Goal: Transaction & Acquisition: Subscribe to service/newsletter

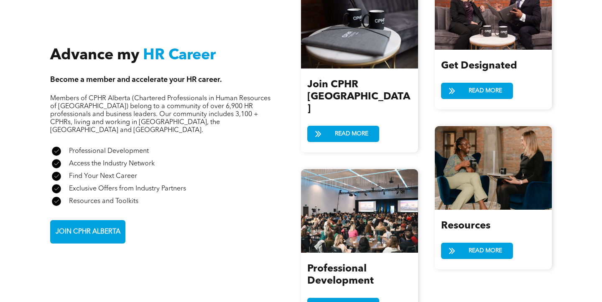
scroll to position [937, 0]
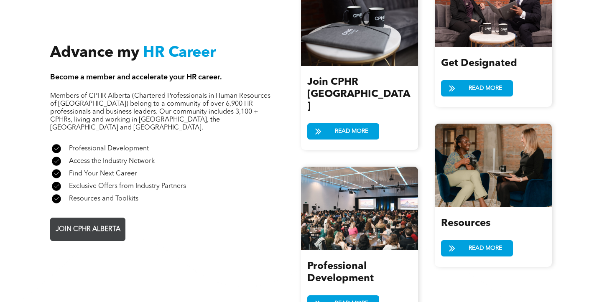
click at [111, 222] on span "JOIN CPHR ALBERTA" at bounding box center [88, 230] width 71 height 16
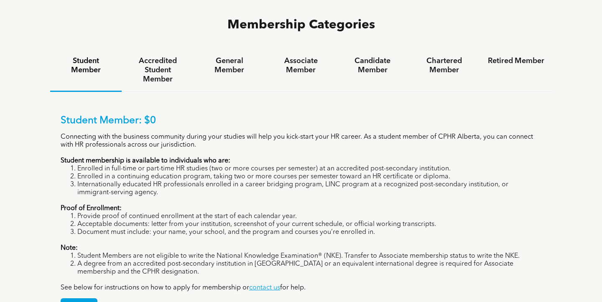
scroll to position [549, 0]
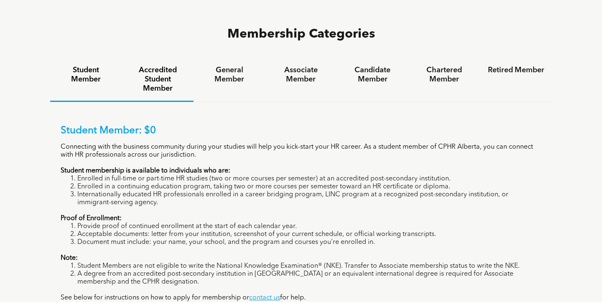
click at [165, 66] on h4 "Accredited Student Member" at bounding box center [157, 80] width 56 height 28
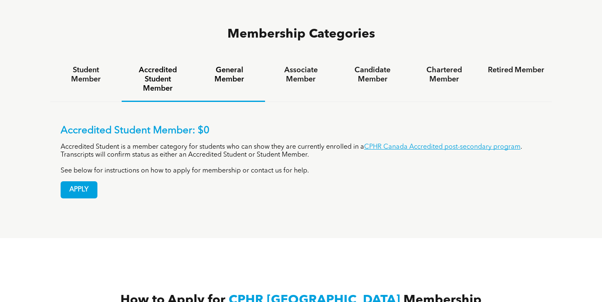
click at [219, 66] on h4 "General Member" at bounding box center [229, 75] width 56 height 18
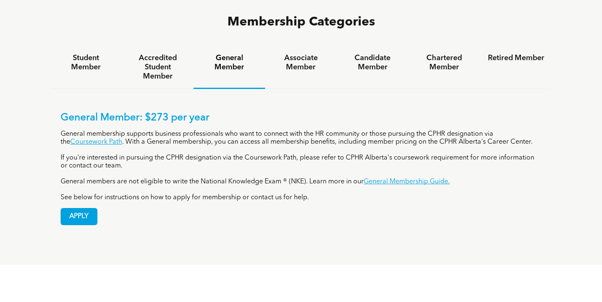
scroll to position [559, 0]
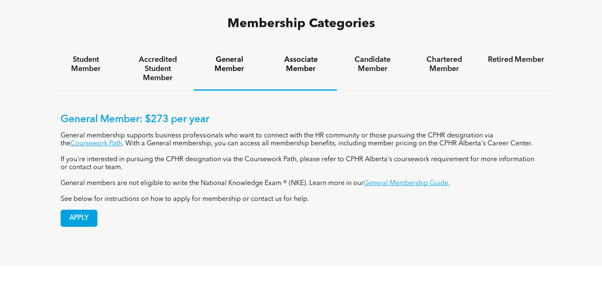
click at [314, 55] on h4 "Associate Member" at bounding box center [300, 64] width 56 height 18
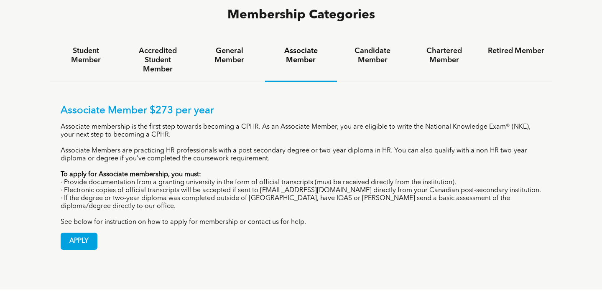
scroll to position [570, 0]
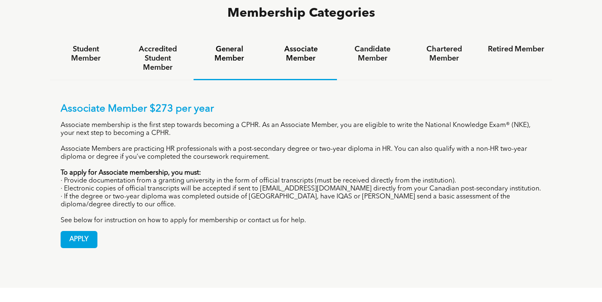
click at [235, 37] on div "General Member" at bounding box center [229, 58] width 71 height 43
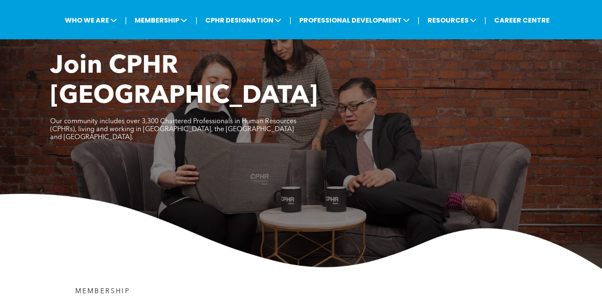
scroll to position [0, 0]
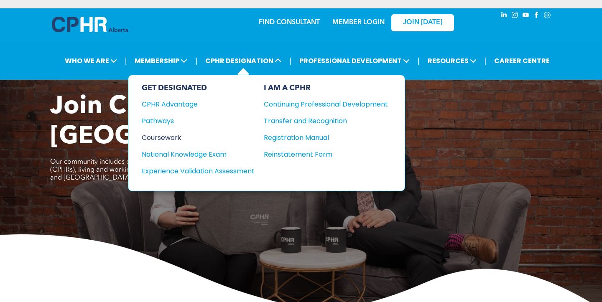
click at [172, 132] on div "Coursework" at bounding box center [193, 137] width 102 height 10
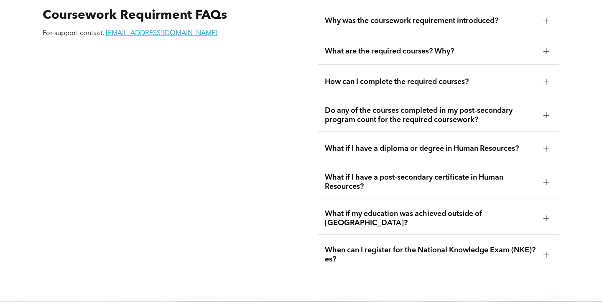
scroll to position [1456, 0]
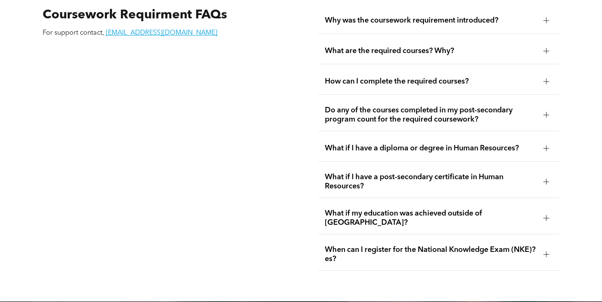
click at [386, 46] on span "What are the required courses? Why?" at bounding box center [430, 50] width 211 height 9
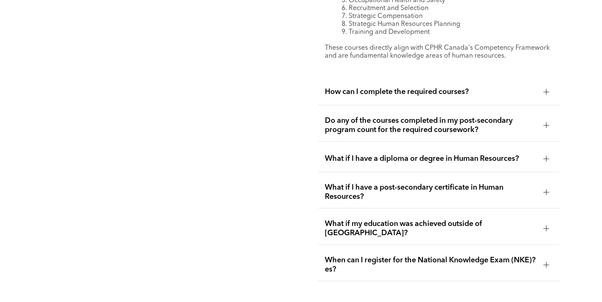
scroll to position [1587, 0]
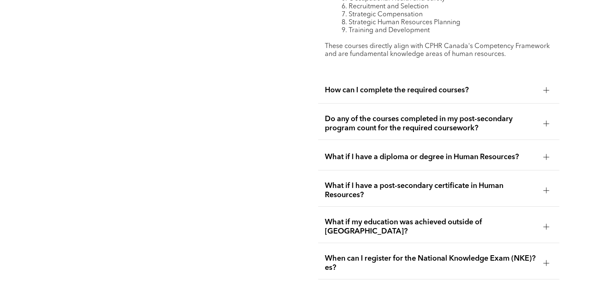
click at [394, 117] on div "Do any of the courses completed in my post-secondary program count for the requ…" at bounding box center [438, 124] width 241 height 32
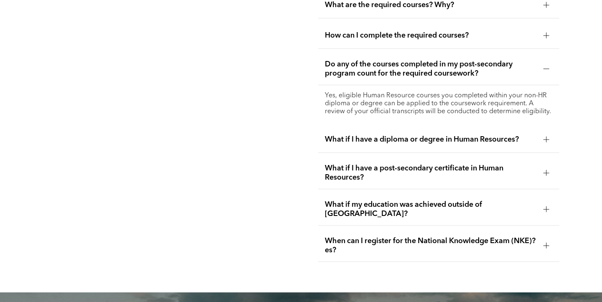
scroll to position [1503, 0]
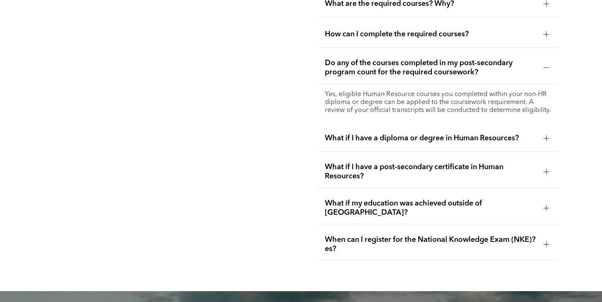
click at [396, 140] on div "What if I have a diploma or degree in Human Resources?" at bounding box center [438, 138] width 241 height 26
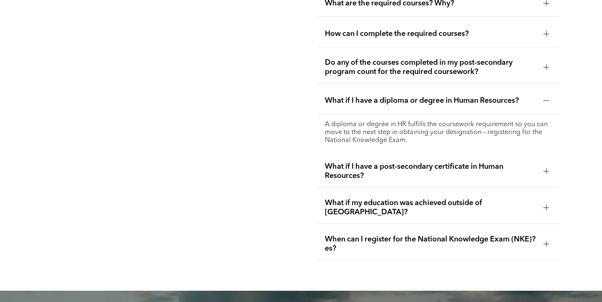
scroll to position [1501, 0]
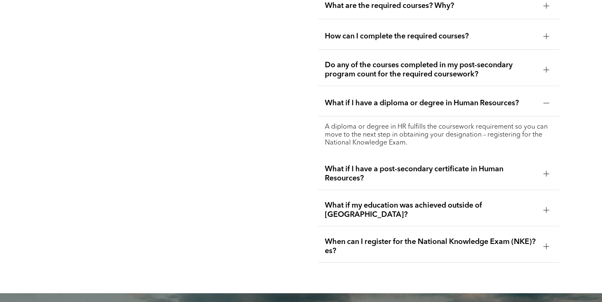
click at [415, 237] on span "When can I register for the National Knowledge Exam (NKE)?es?" at bounding box center [430, 246] width 211 height 18
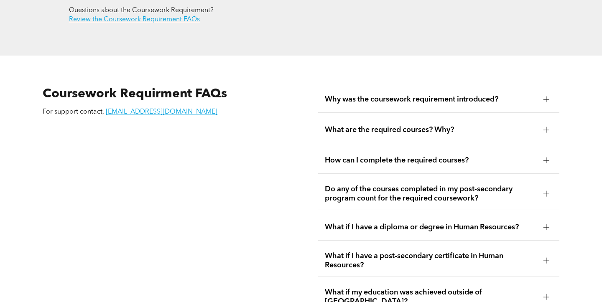
scroll to position [1374, 0]
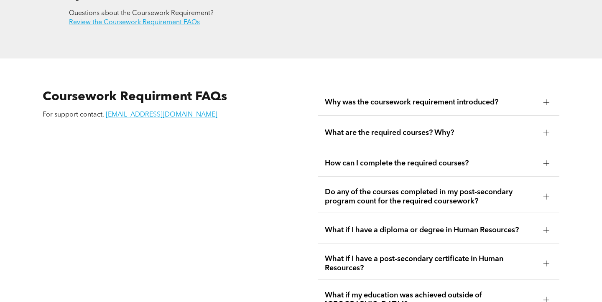
click at [415, 128] on span "What are the required courses? Why?" at bounding box center [430, 132] width 211 height 9
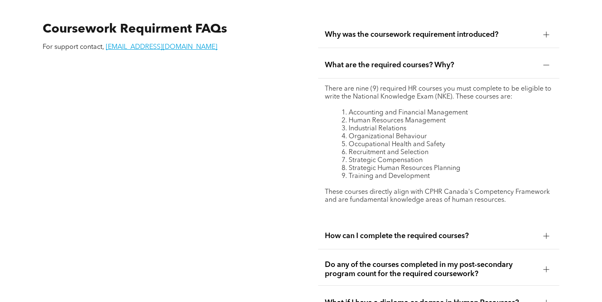
scroll to position [1442, 0]
click at [418, 231] on span "How can I complete the required courses?" at bounding box center [430, 235] width 211 height 9
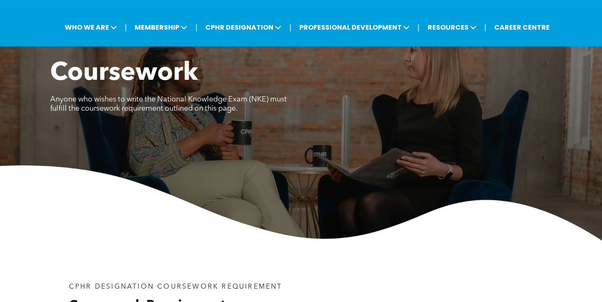
scroll to position [0, 0]
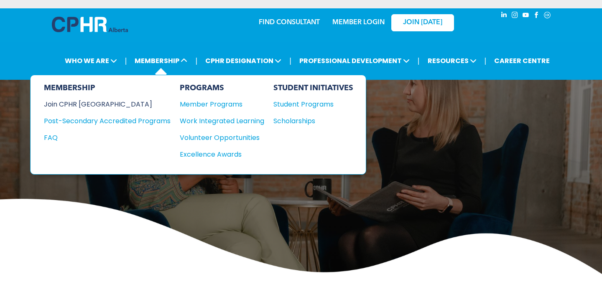
click at [103, 99] on div "Join CPHR [GEOGRAPHIC_DATA]" at bounding box center [101, 104] width 114 height 10
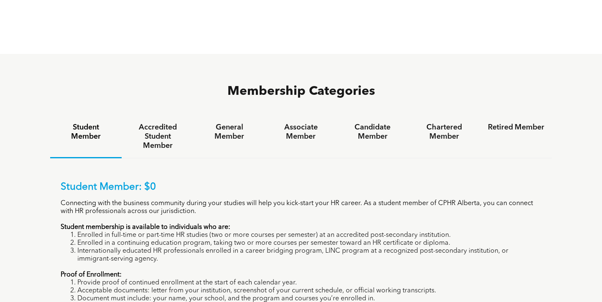
scroll to position [492, 0]
click at [229, 115] on div "General Member" at bounding box center [229, 136] width 71 height 43
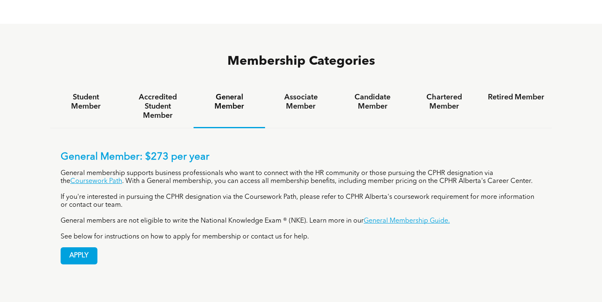
scroll to position [521, 0]
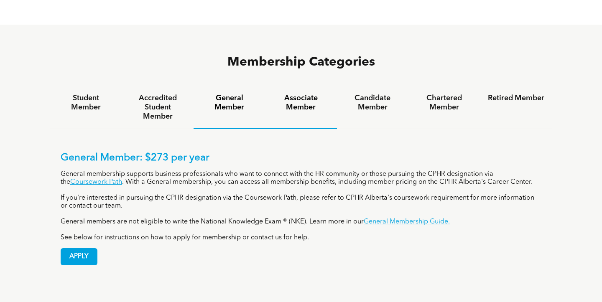
click at [308, 94] on h4 "Associate Member" at bounding box center [300, 103] width 56 height 18
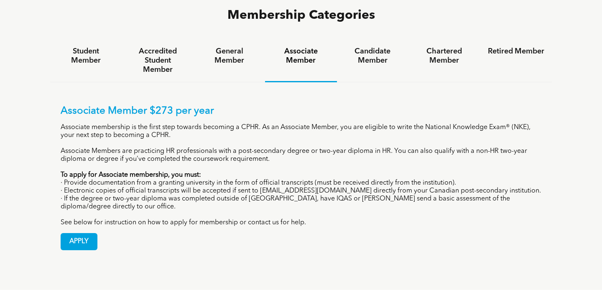
scroll to position [568, 0]
click at [93, 233] on span "APPLY" at bounding box center [79, 241] width 36 height 16
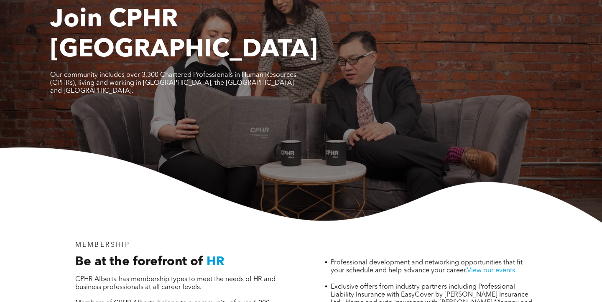
scroll to position [0, 0]
